Goal: Task Accomplishment & Management: Manage account settings

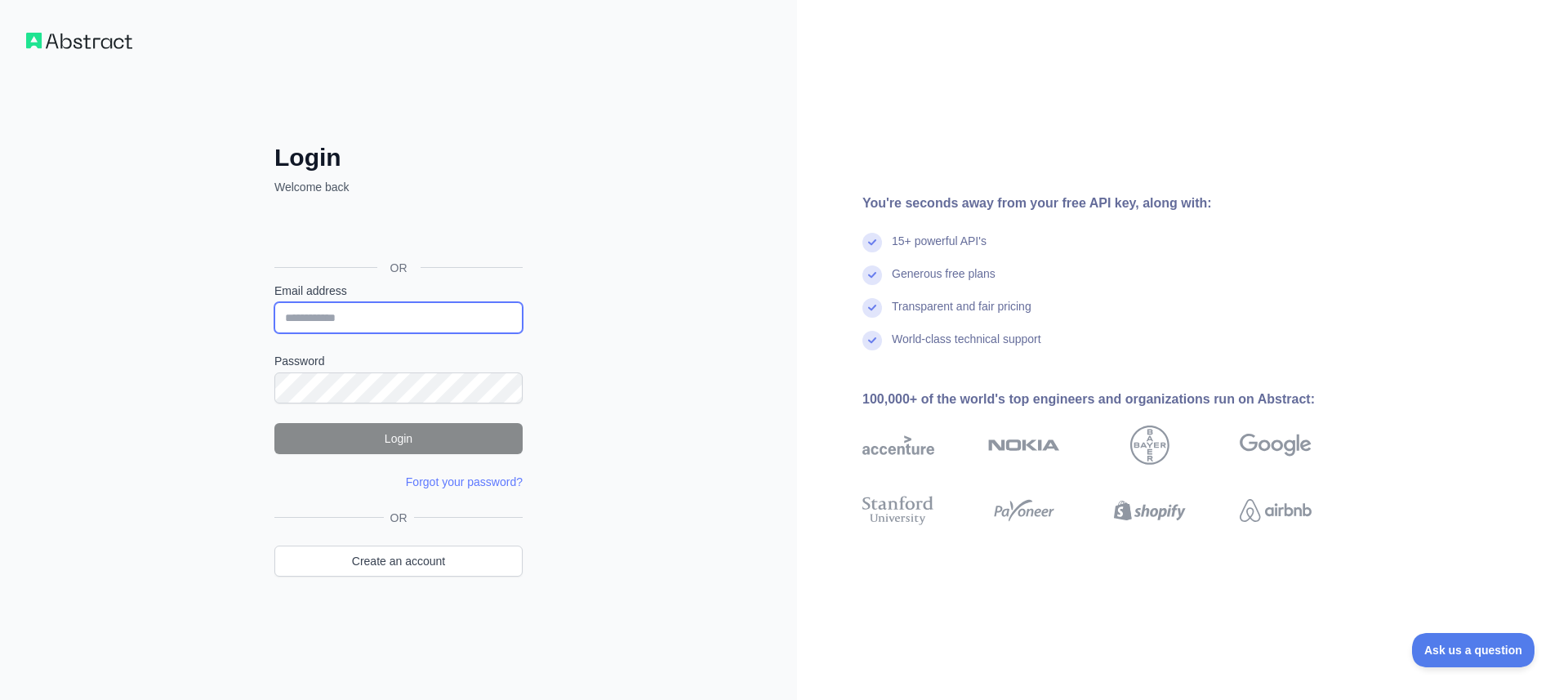
type input "**********"
click at [419, 437] on button "Login" at bounding box center [398, 439] width 248 height 31
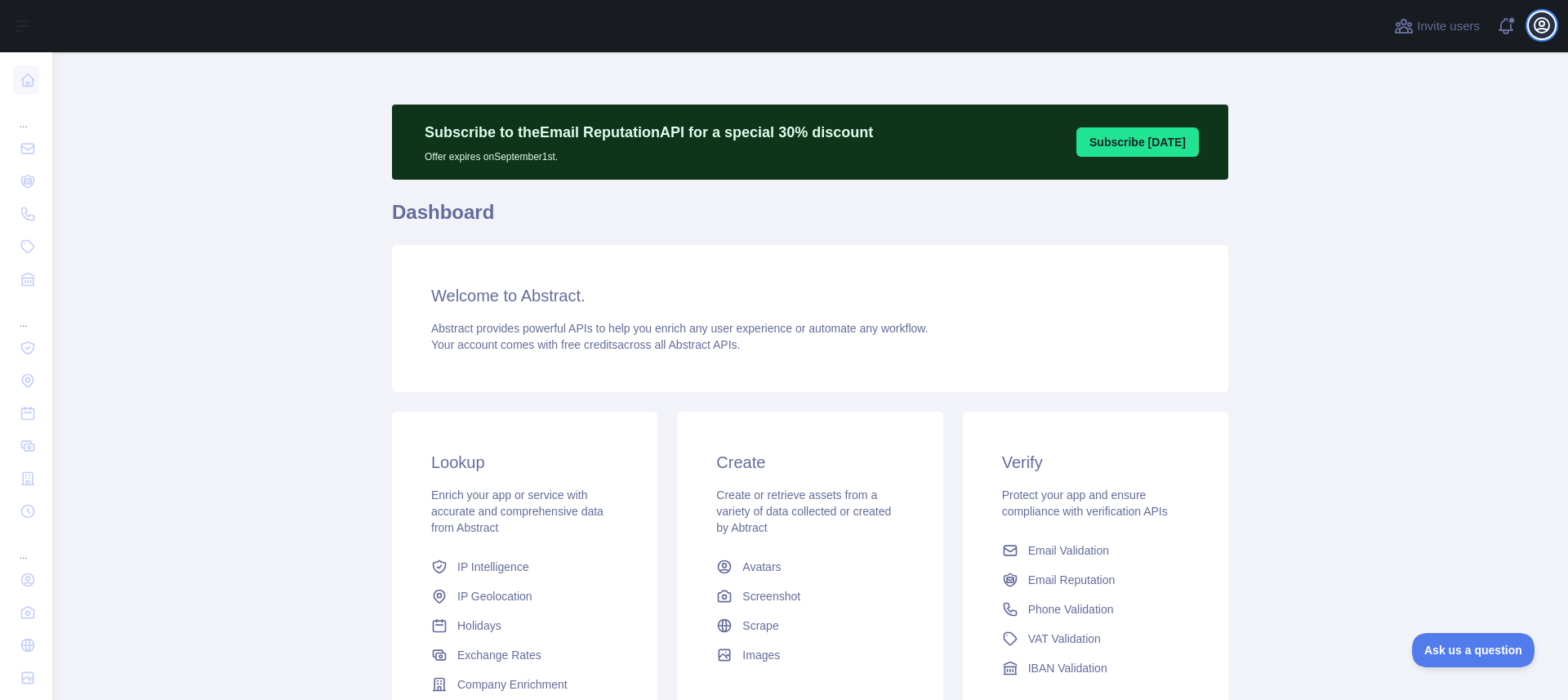
click at [1552, 24] on button "Open user menu" at bounding box center [1542, 25] width 26 height 26
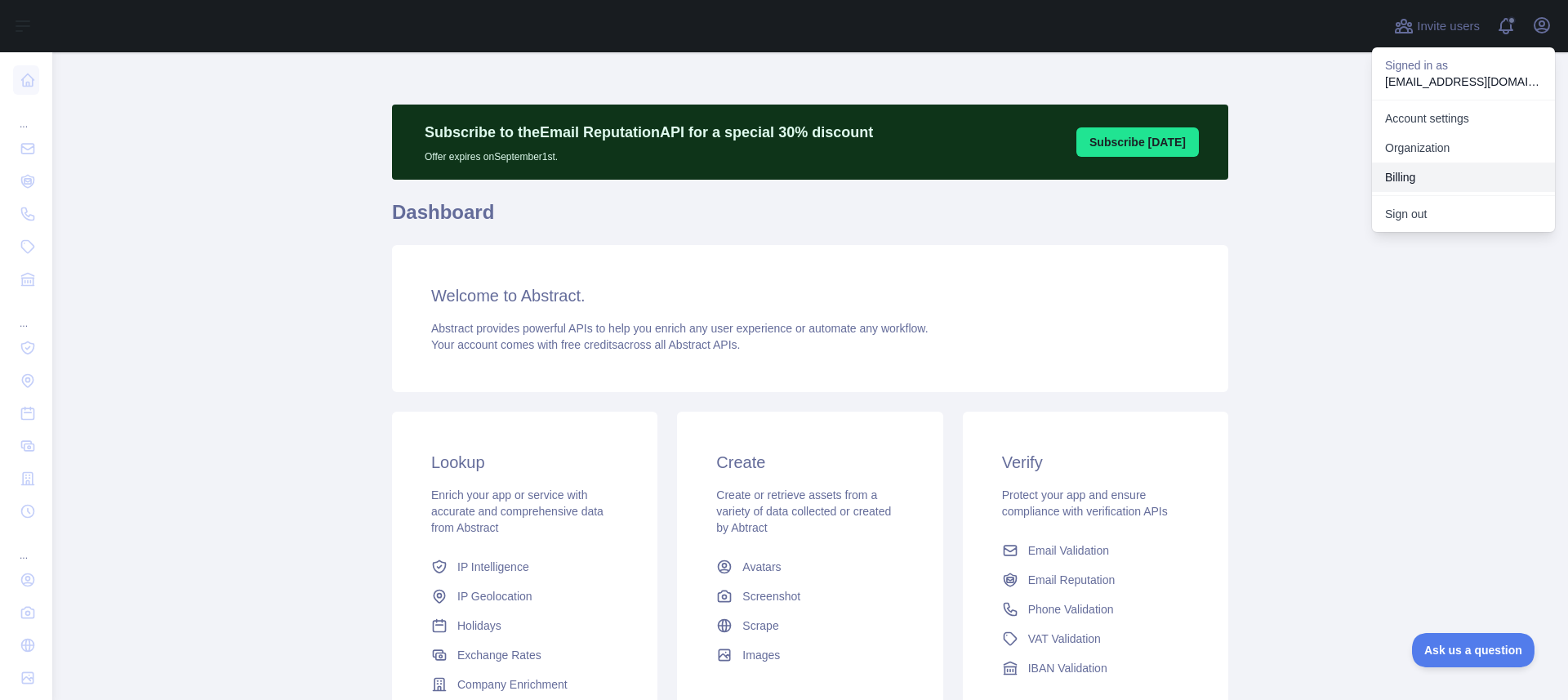
click at [1439, 178] on button "Billing" at bounding box center [1463, 178] width 183 height 29
